Goal: Information Seeking & Learning: Learn about a topic

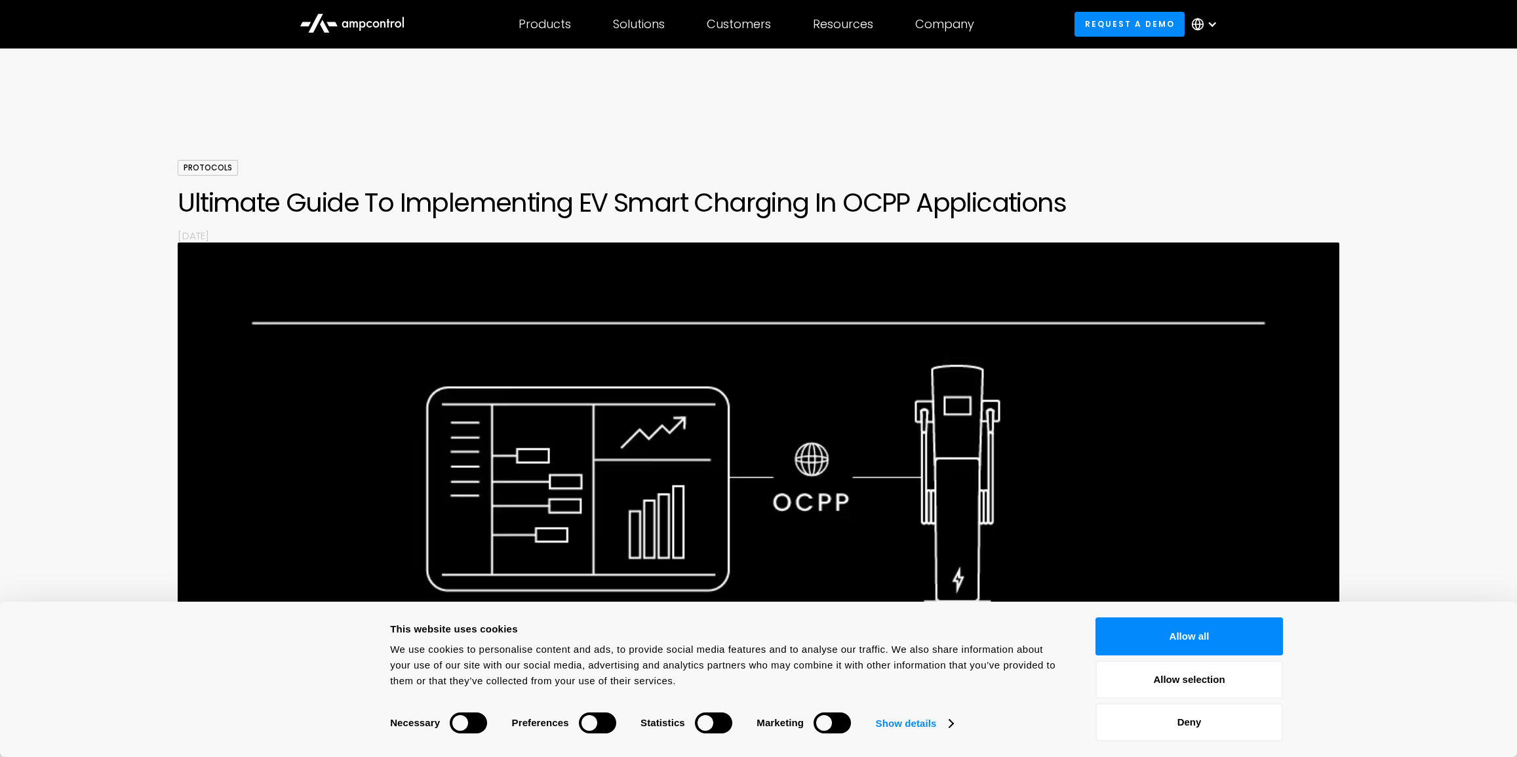
scroll to position [7448, 0]
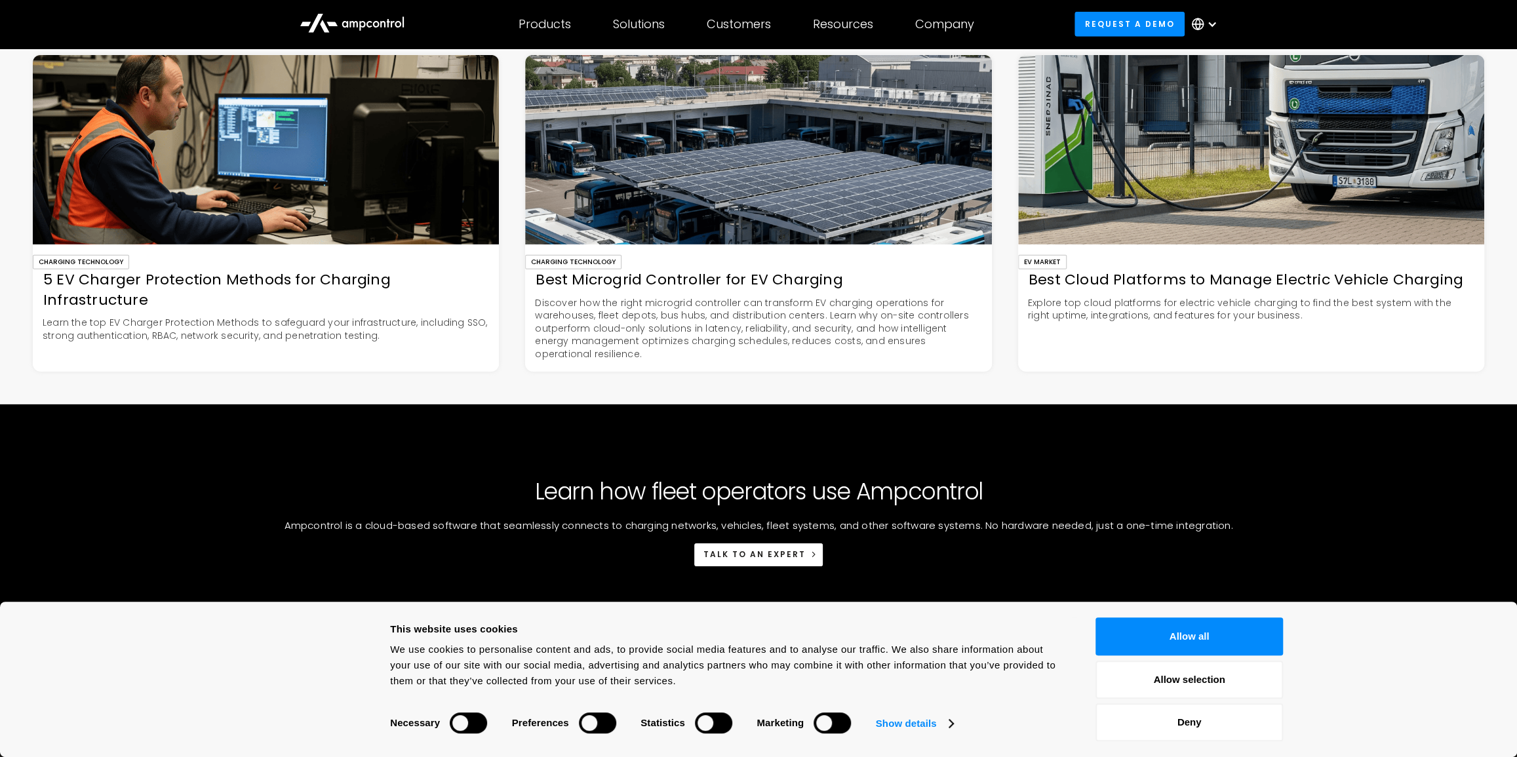
click at [665, 290] on div "Best Microgrid Controller for EV Charging" at bounding box center [758, 280] width 466 height 20
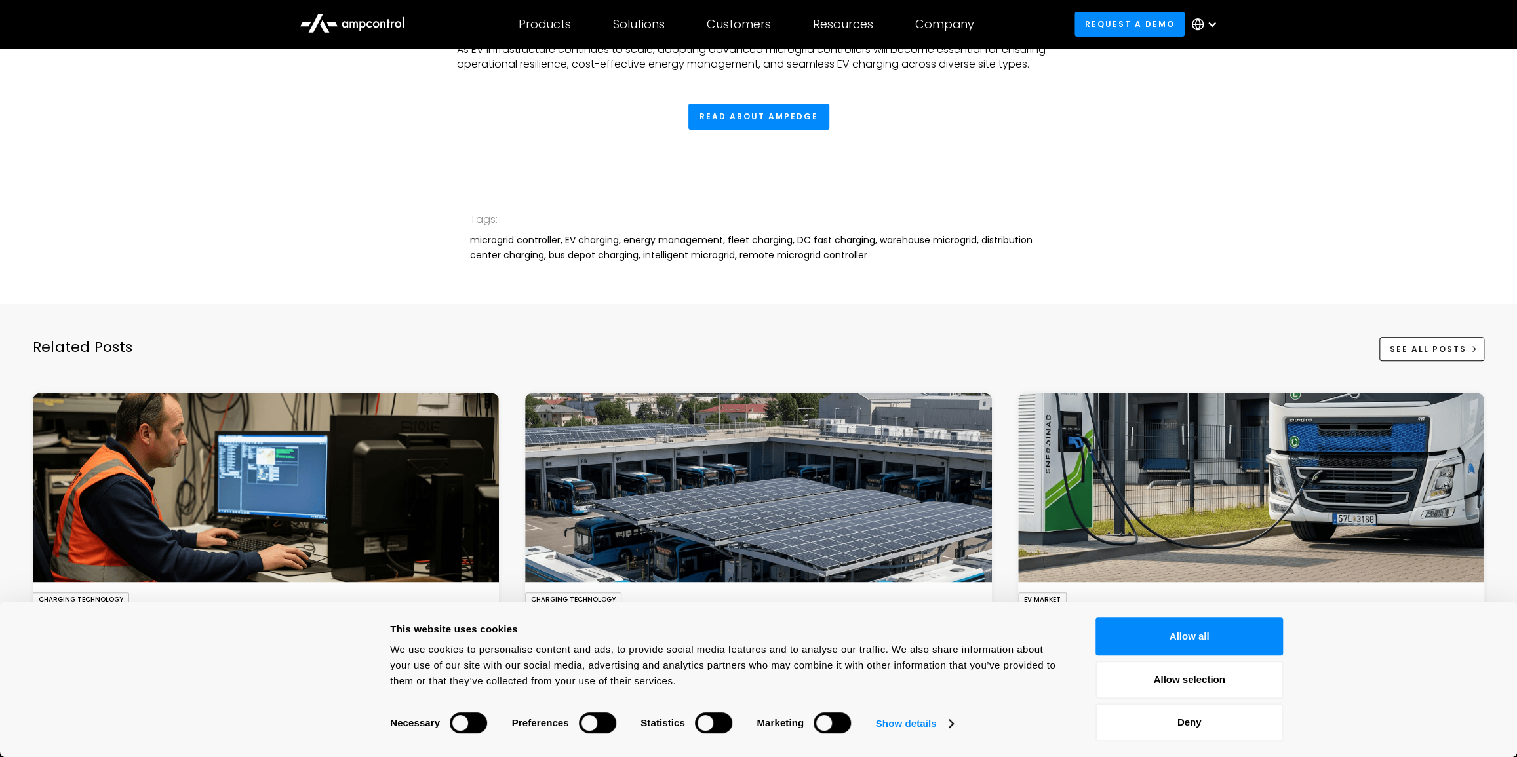
scroll to position [4647, 0]
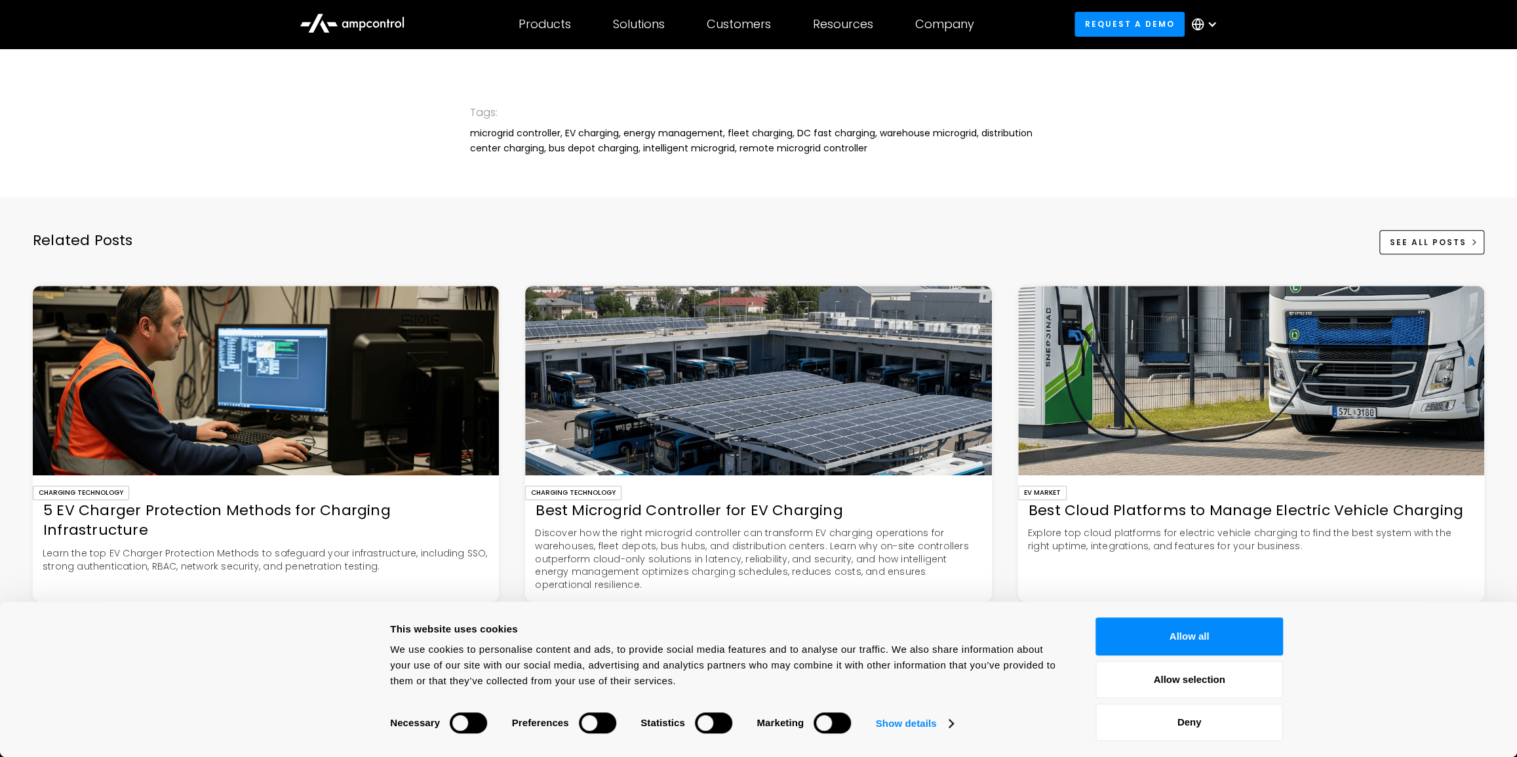
click at [1083, 503] on div "Best Cloud Platforms to Manage Electric Vehicle Charging" at bounding box center [1251, 511] width 466 height 20
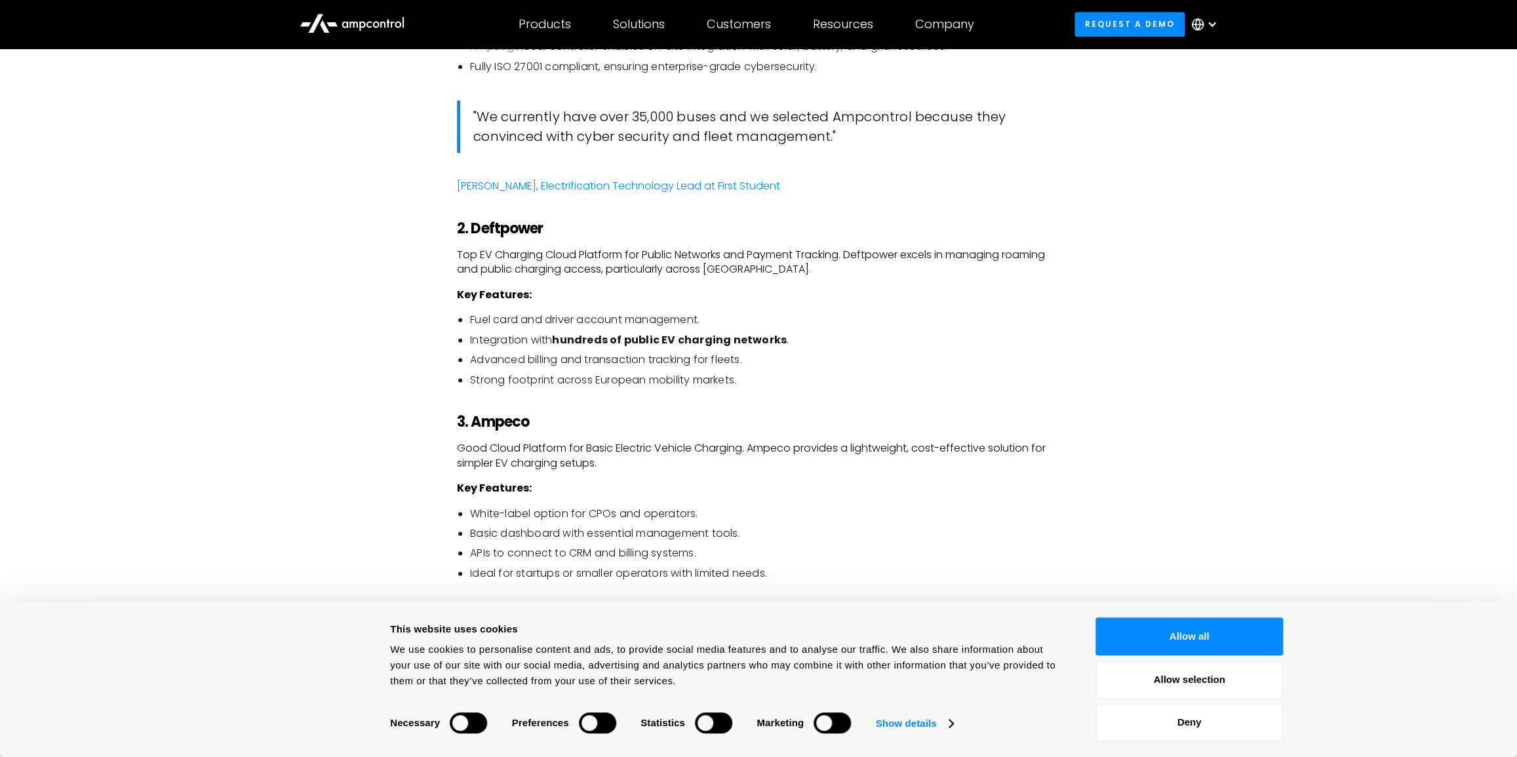
scroll to position [1668, 0]
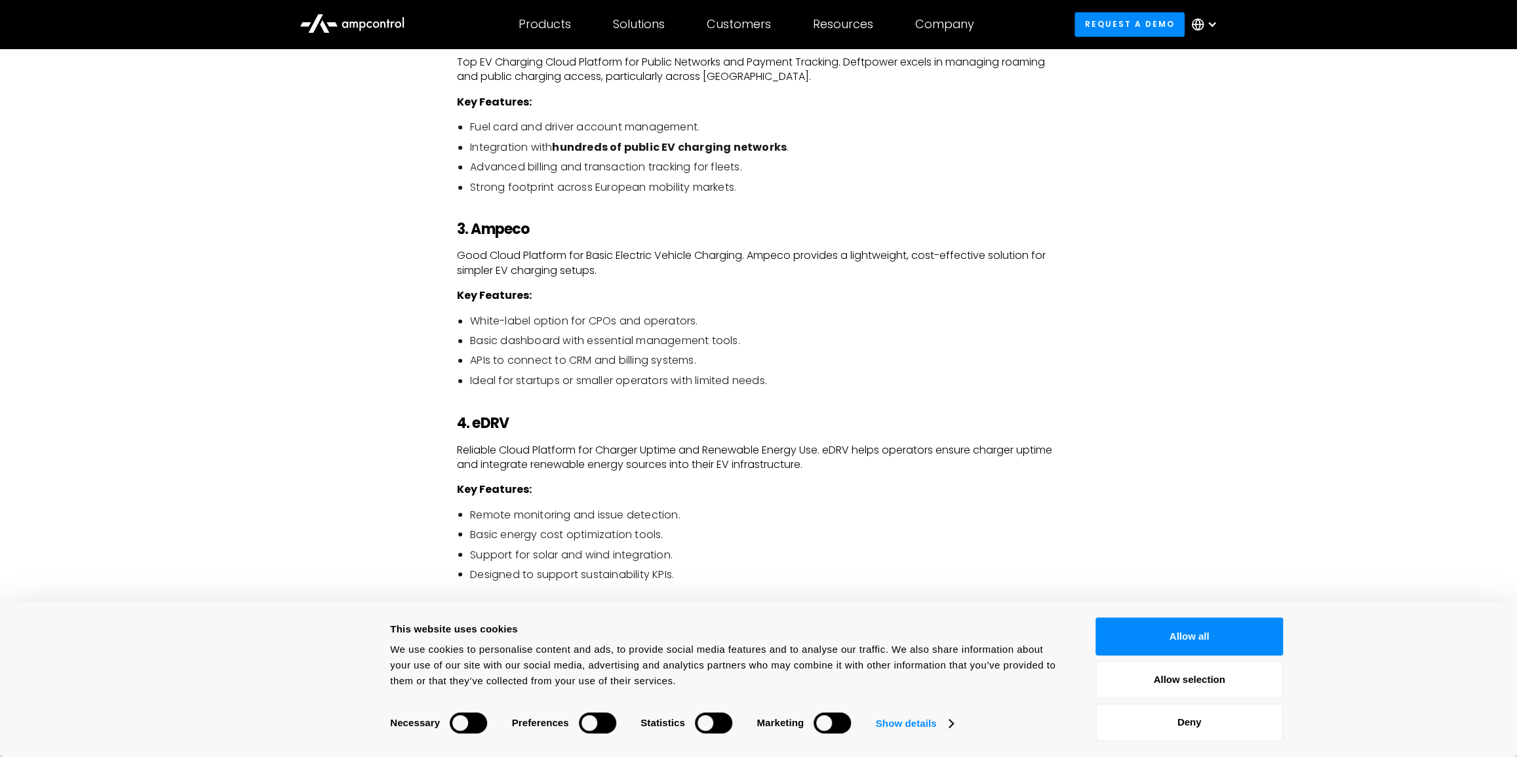
drag, startPoint x: 614, startPoint y: 402, endPoint x: 347, endPoint y: 364, distance: 268.7
click at [347, 364] on div "As electric mobility scales across industries, businesses are looking beyond ch…" at bounding box center [758, 178] width 944 height 2109
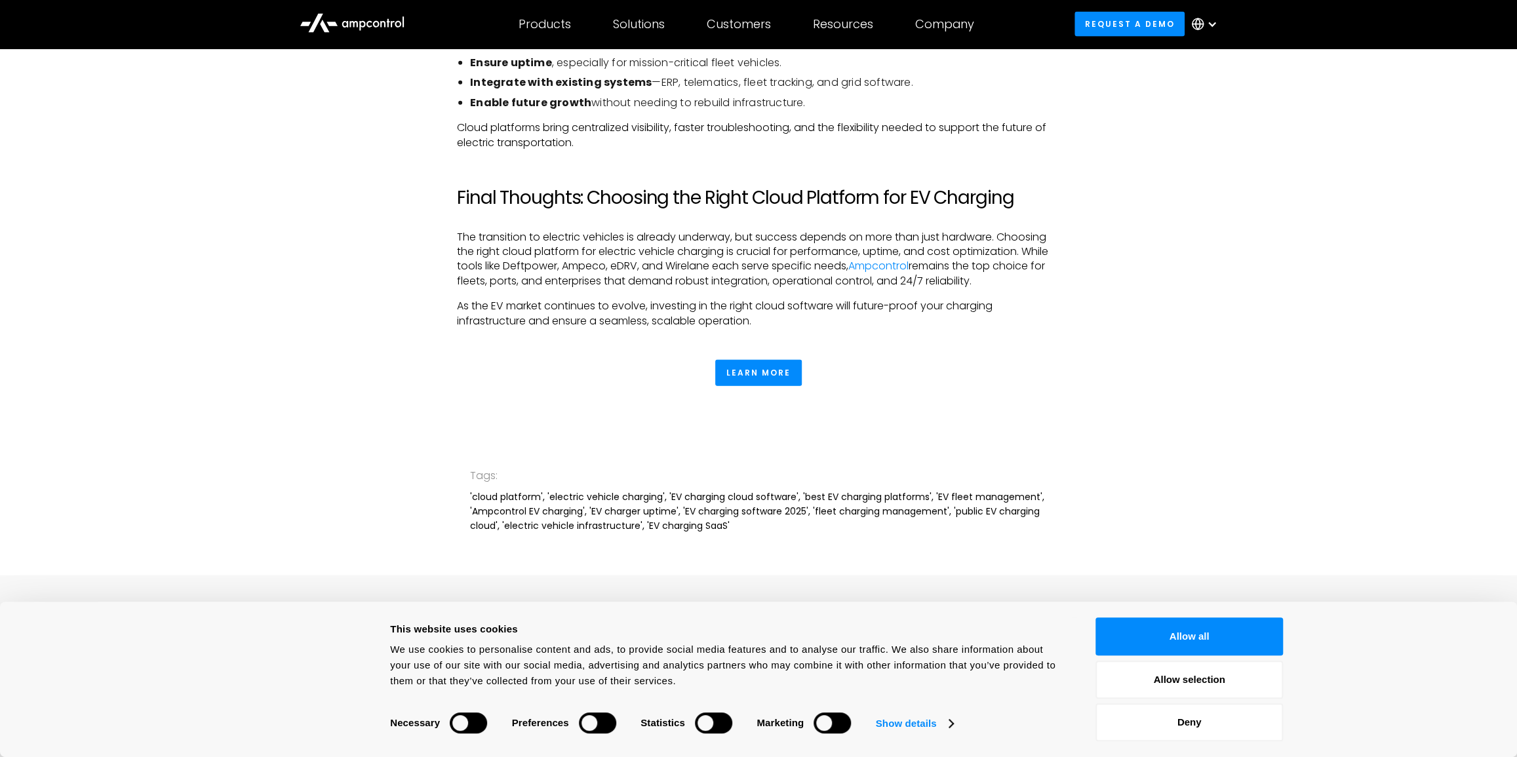
scroll to position [2562, 0]
